Goal: Find specific page/section: Find specific page/section

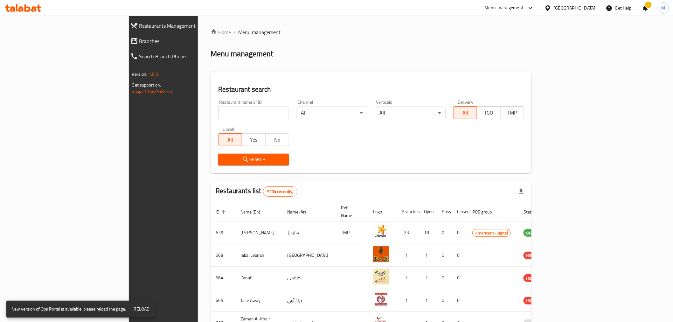
click at [218, 113] on input "search" at bounding box center [253, 112] width 71 height 13
type input "jumbo ele"
click button "Search" at bounding box center [253, 160] width 71 height 12
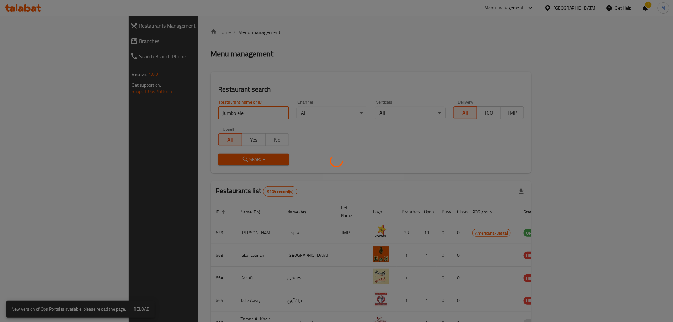
click button "Search" at bounding box center [253, 160] width 71 height 12
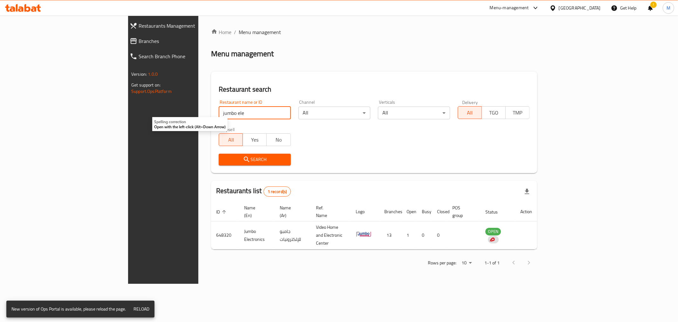
click at [211, 239] on div "Home / Menu management Menu management Restaurant search Restaurant name or ID …" at bounding box center [374, 149] width 326 height 243
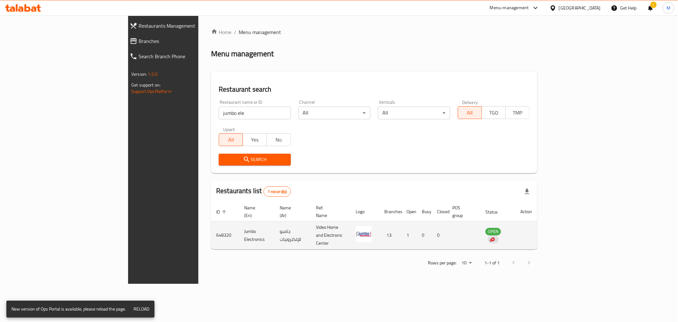
click at [239, 230] on td "Jumbo Electronics" at bounding box center [257, 235] width 36 height 28
click at [239, 226] on td "Jumbo Electronics" at bounding box center [257, 235] width 36 height 28
click at [275, 224] on td "جامبو للإلكترونيات" at bounding box center [293, 235] width 36 height 28
click at [537, 225] on td "enhanced table" at bounding box center [526, 235] width 22 height 28
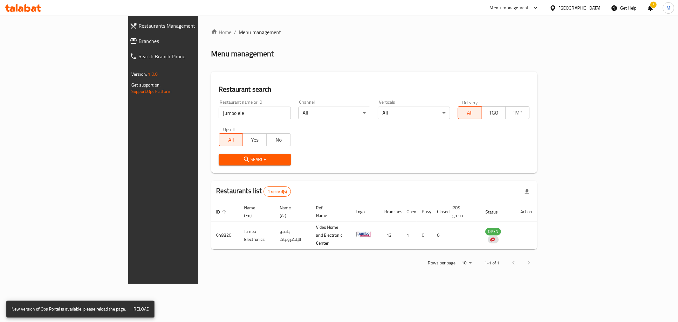
click at [139, 40] on span "Branches" at bounding box center [188, 41] width 98 height 8
